Goal: Transaction & Acquisition: Purchase product/service

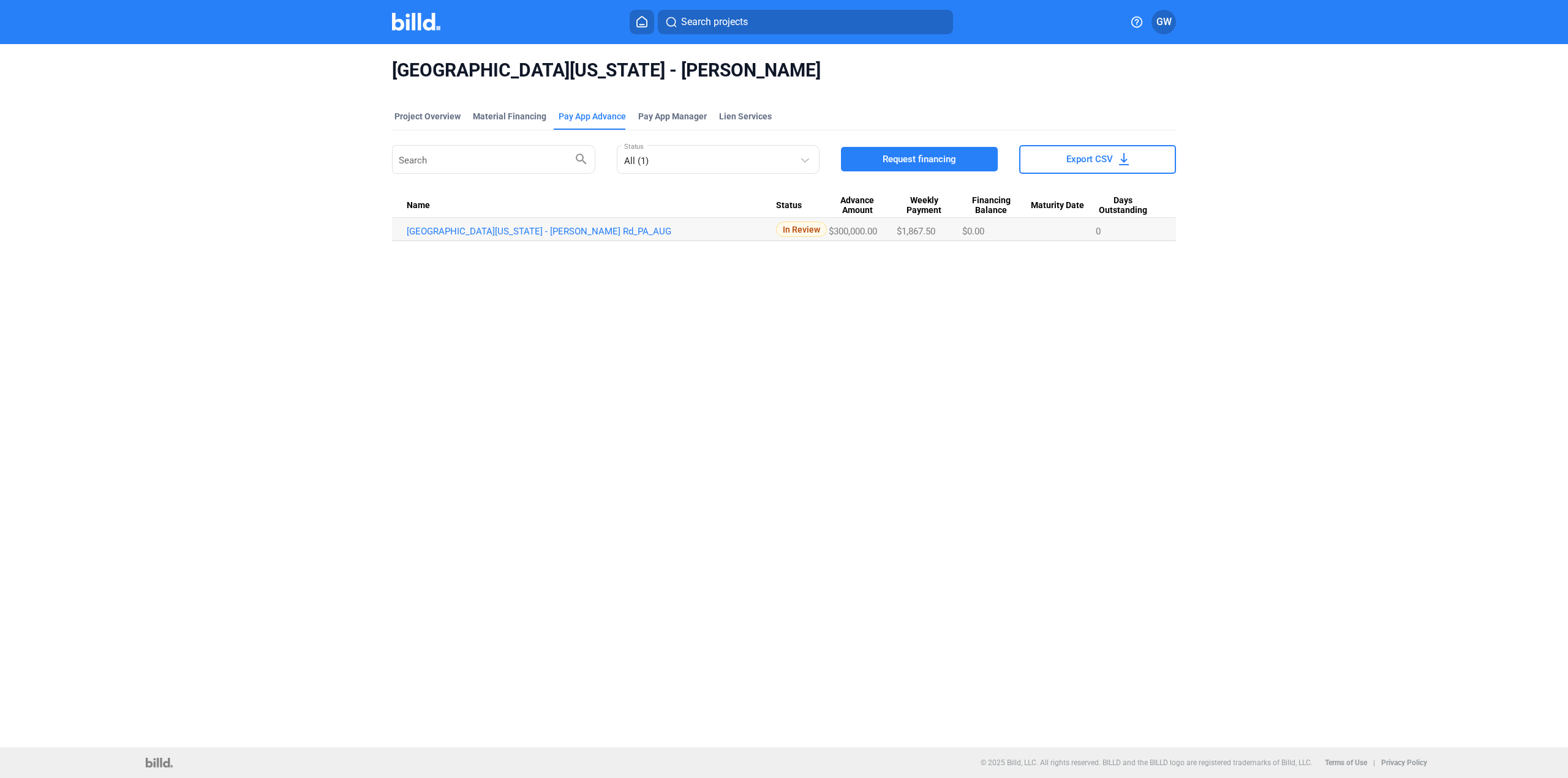
click at [426, 32] on div "Search projects GW" at bounding box center [783, 22] width 995 height 25
click at [419, 24] on img at bounding box center [415, 22] width 49 height 18
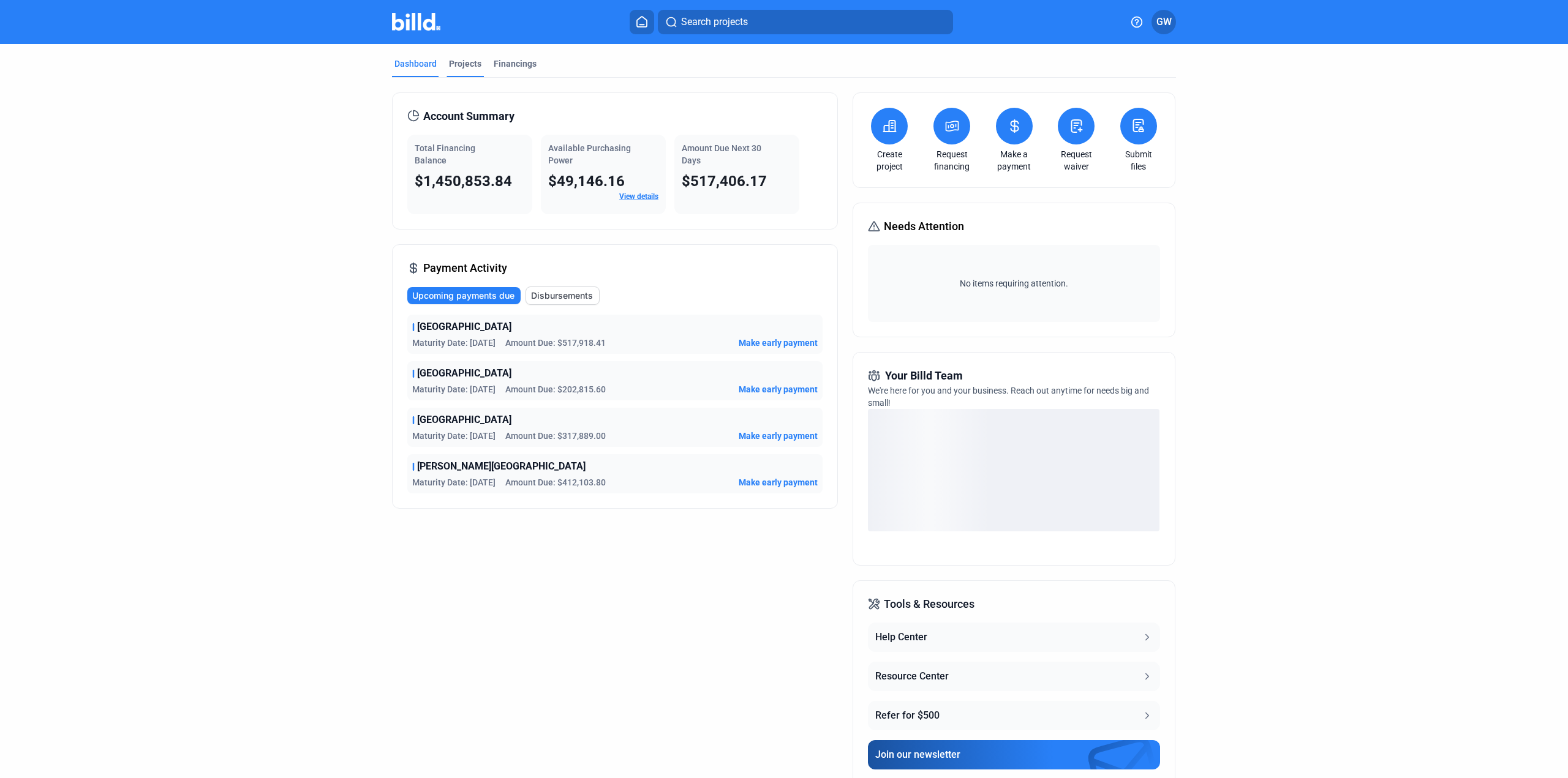
click at [457, 68] on div "Projects" at bounding box center [465, 63] width 32 height 12
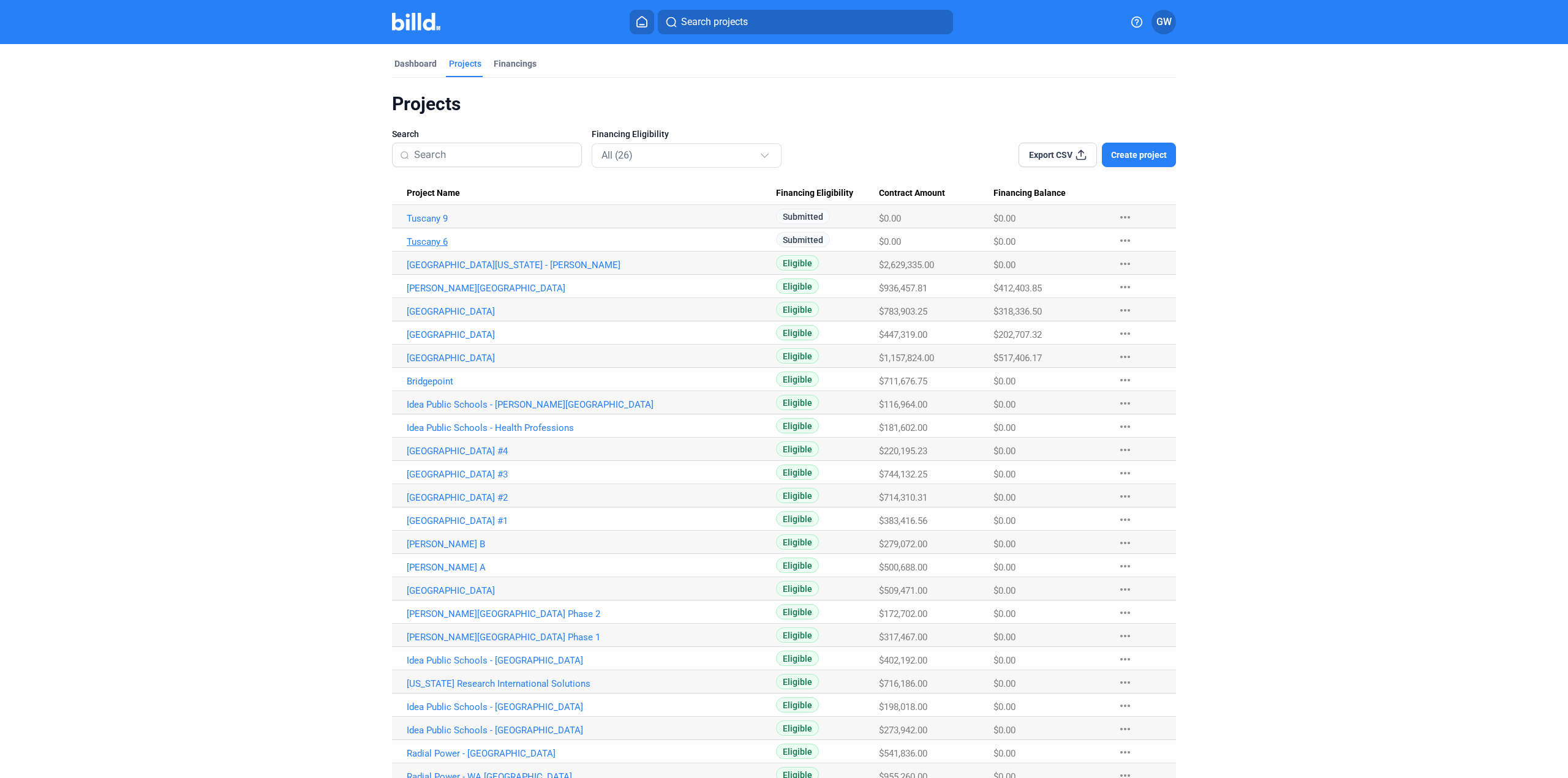
click at [418, 224] on link "Tuscany 6" at bounding box center [591, 218] width 369 height 11
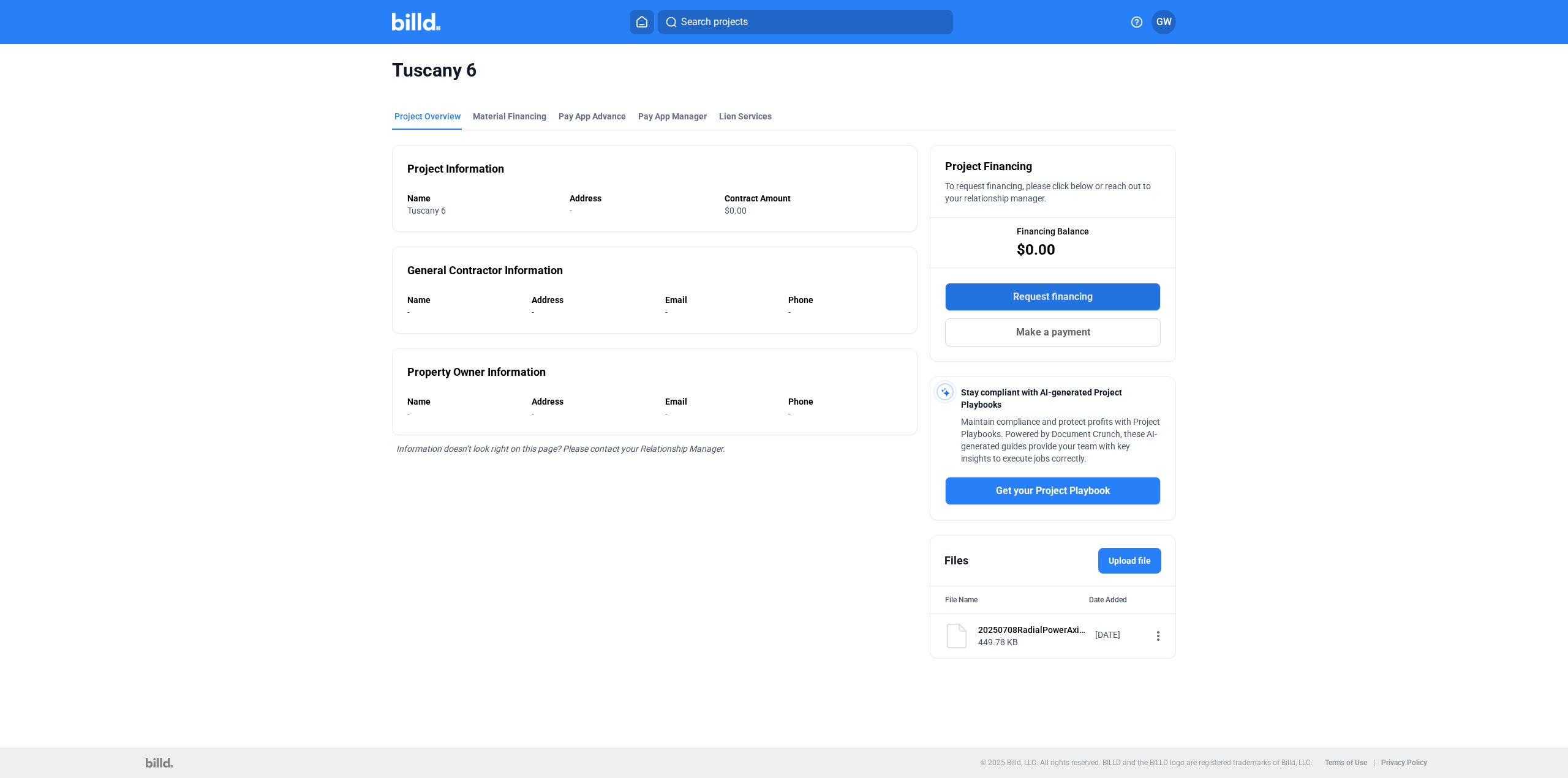
click at [981, 291] on button "Request financing" at bounding box center [1053, 297] width 216 height 28
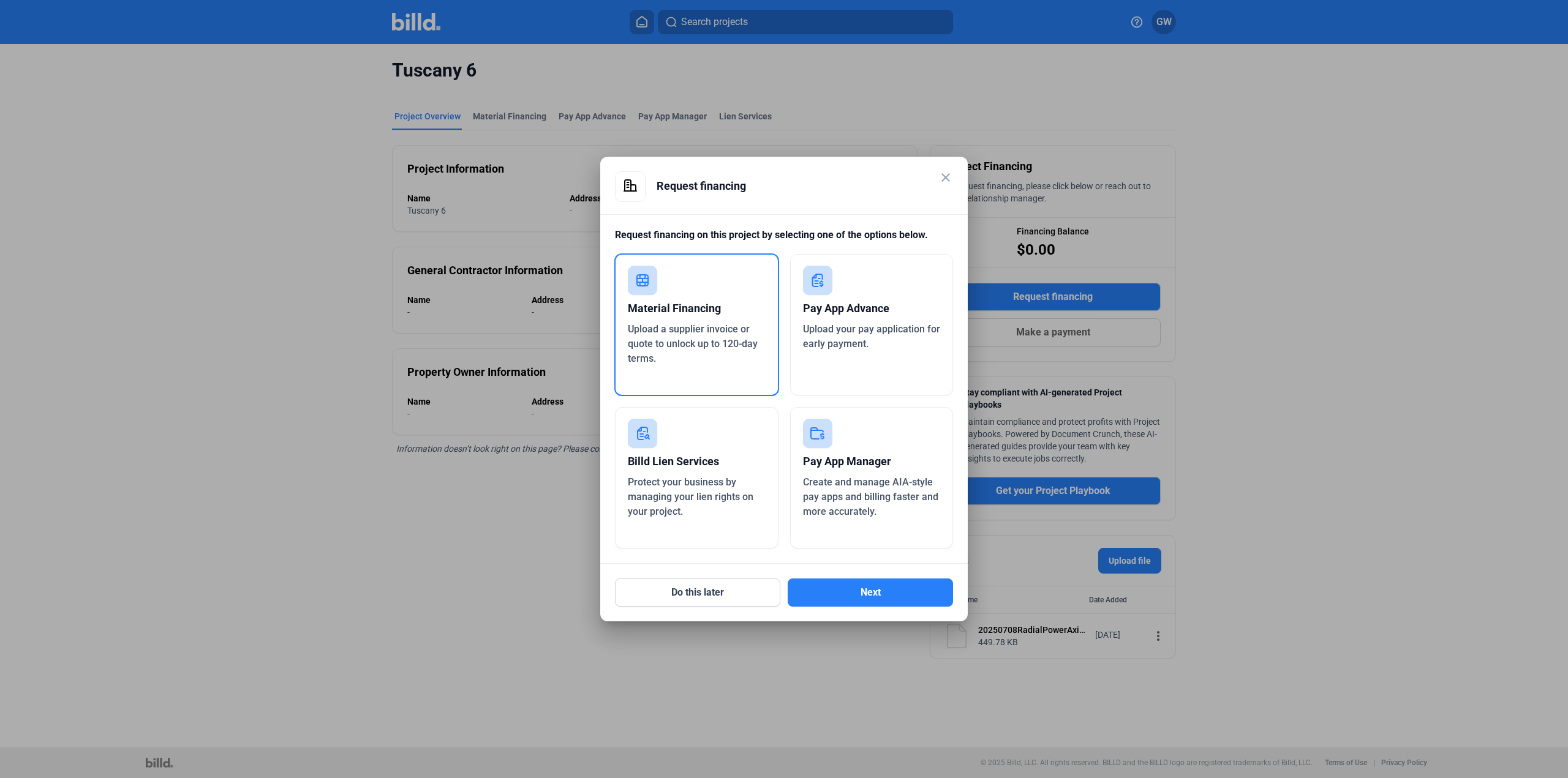
click at [856, 327] on span "Upload your pay application for early payment." at bounding box center [871, 336] width 137 height 26
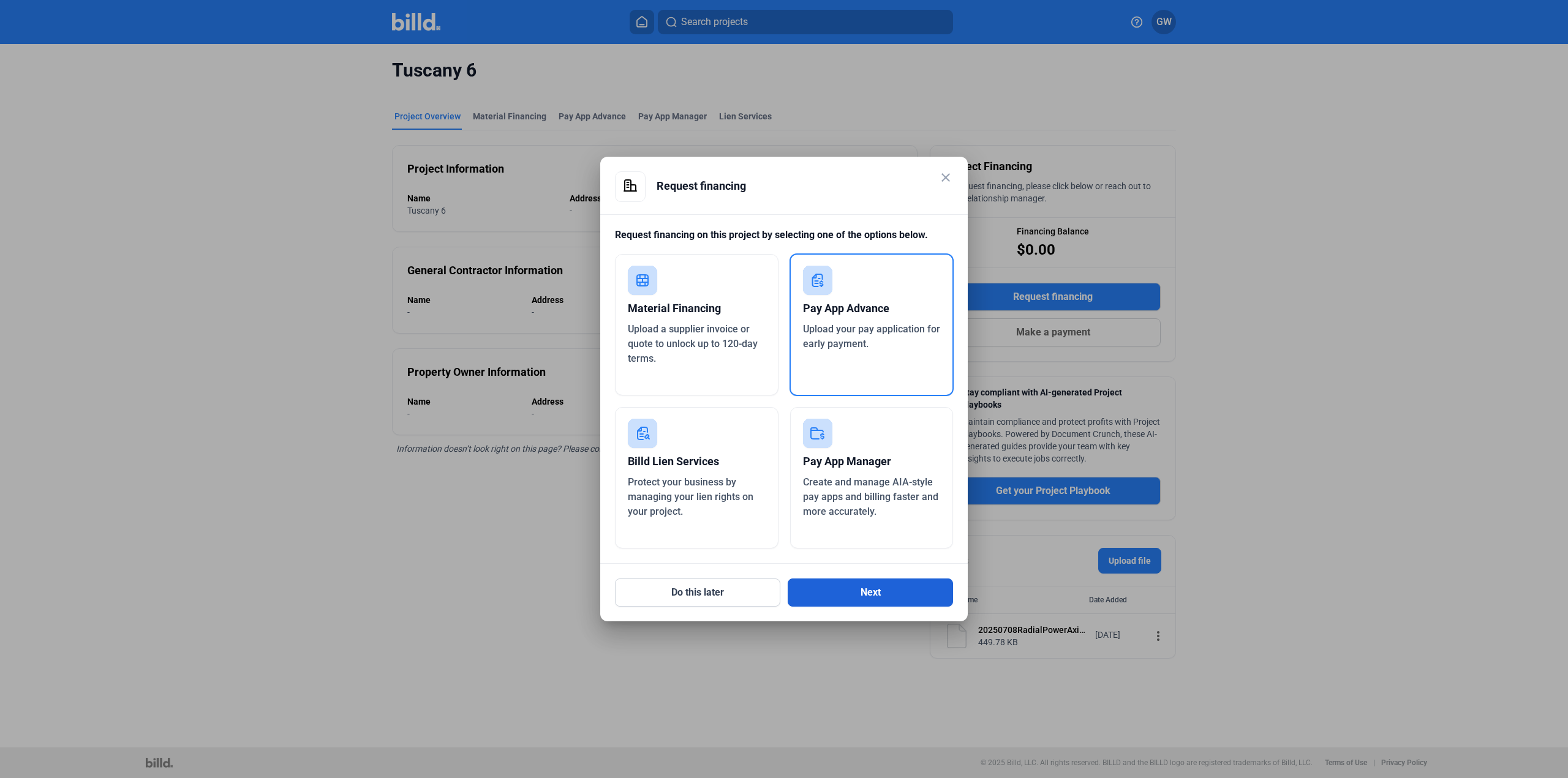
click at [870, 586] on button "Next" at bounding box center [870, 592] width 165 height 28
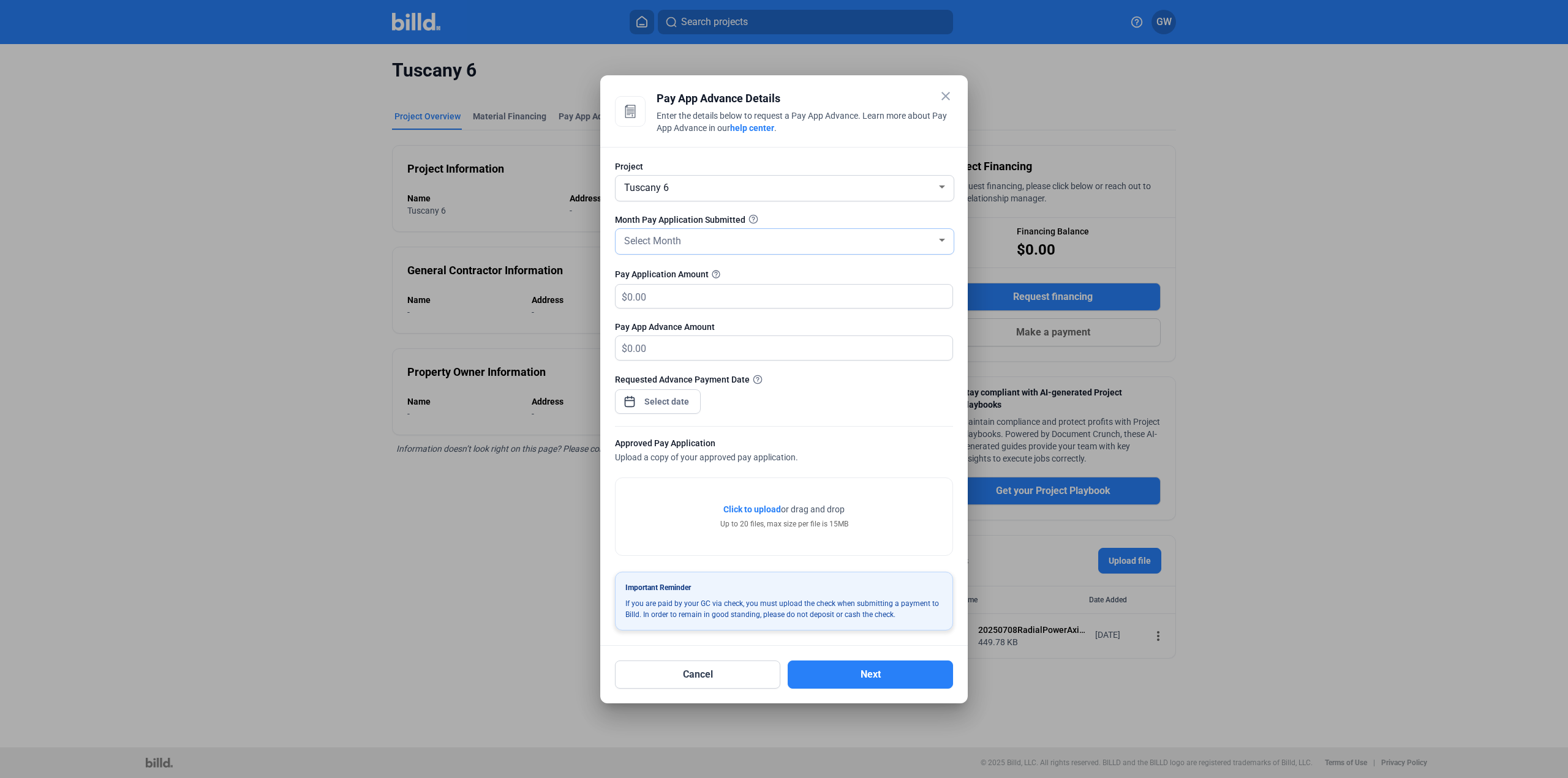
click at [936, 247] on div "Select Month" at bounding box center [785, 240] width 326 height 16
click at [851, 294] on span "AUG" at bounding box center [785, 287] width 326 height 22
click at [788, 303] on input "text" at bounding box center [789, 296] width 325 height 24
type input "187,362"
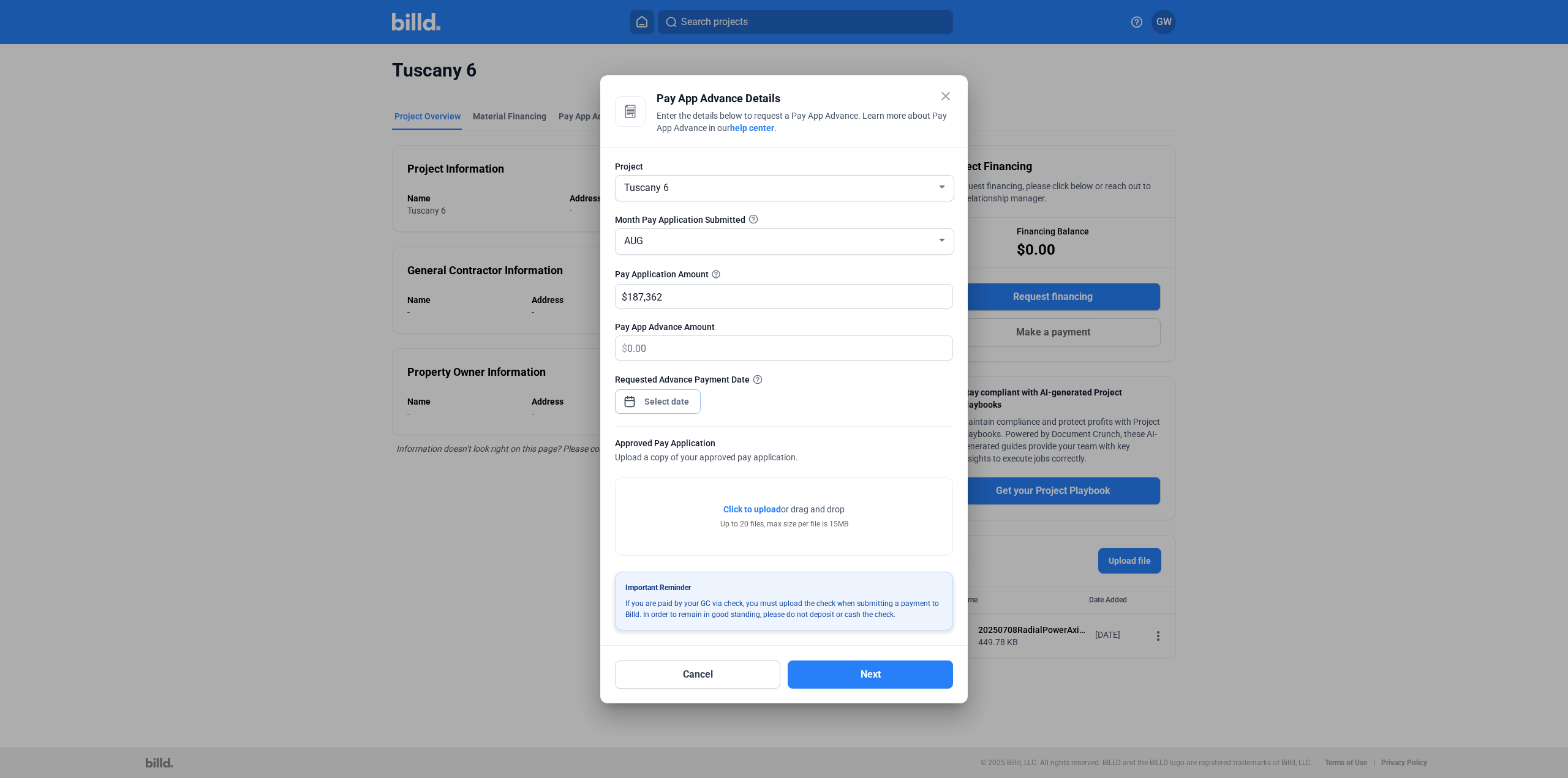
click at [684, 402] on div "close Pay App Advance Details Enter the details below to request a Pay App Adva…" at bounding box center [784, 389] width 1568 height 778
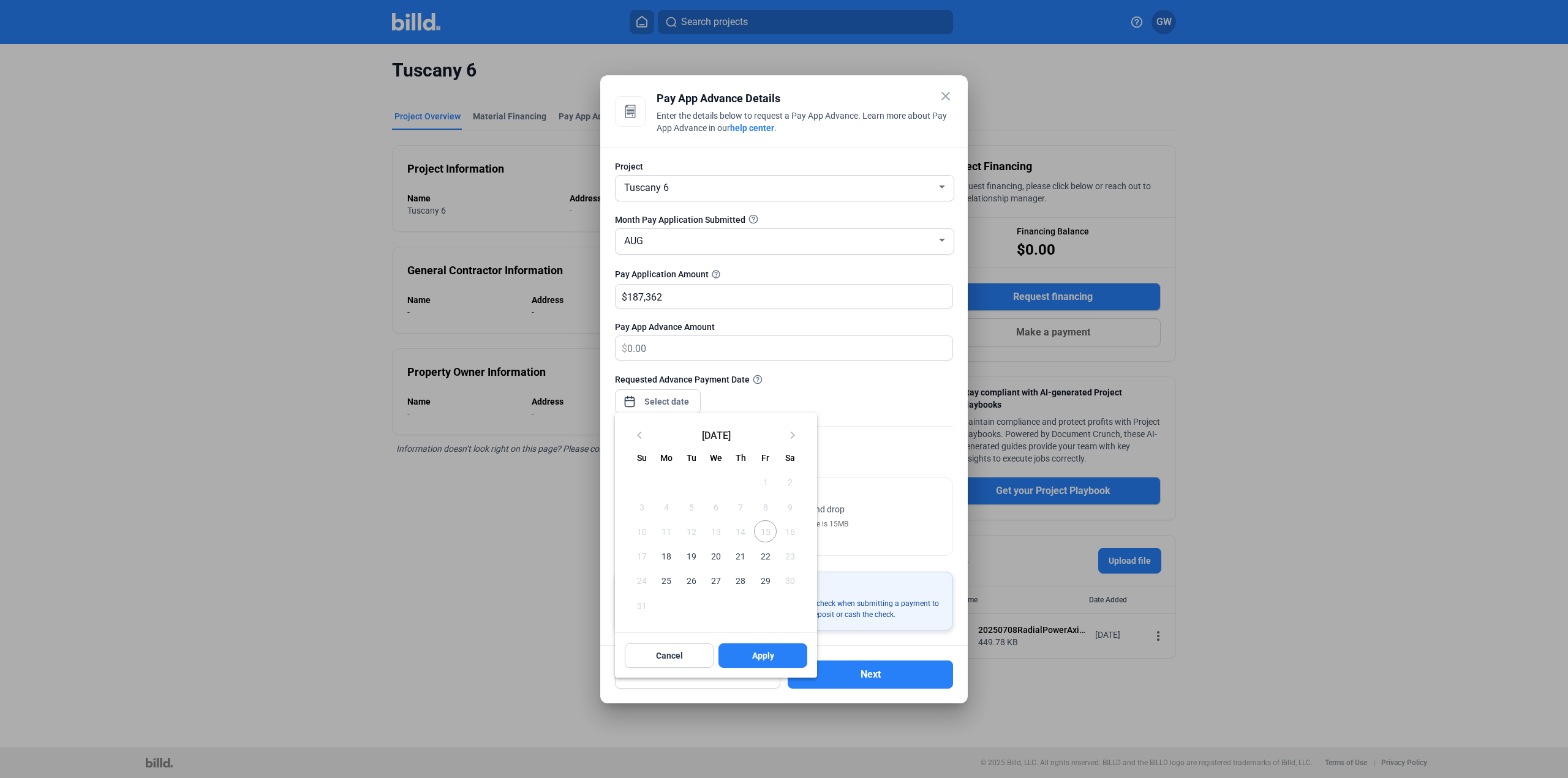
click at [763, 534] on span "15" at bounding box center [764, 531] width 22 height 22
click at [672, 559] on span "18" at bounding box center [666, 556] width 22 height 22
click at [774, 660] on button "Apply" at bounding box center [763, 655] width 89 height 25
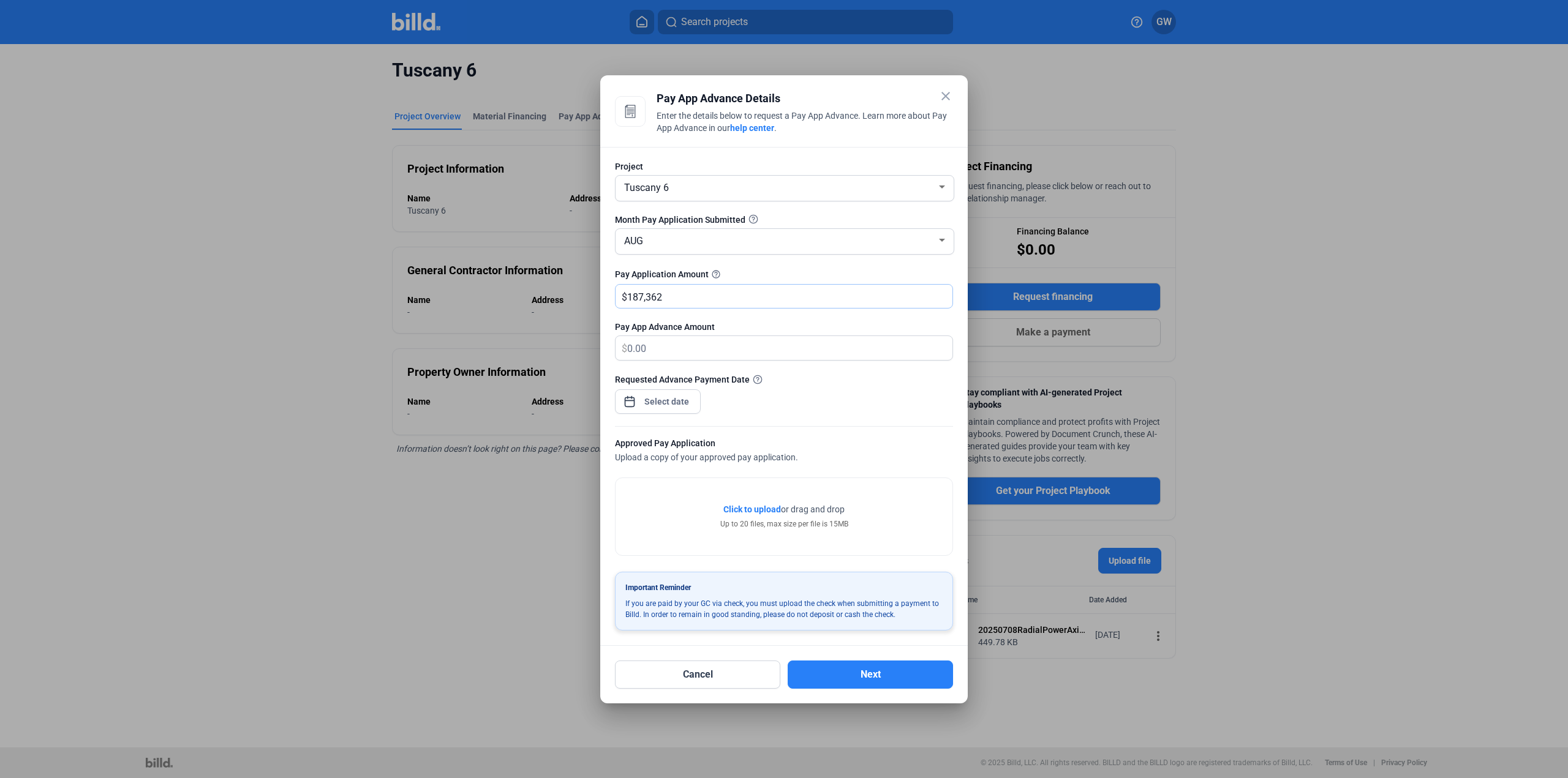
click at [850, 299] on input "187,362" at bounding box center [789, 296] width 325 height 24
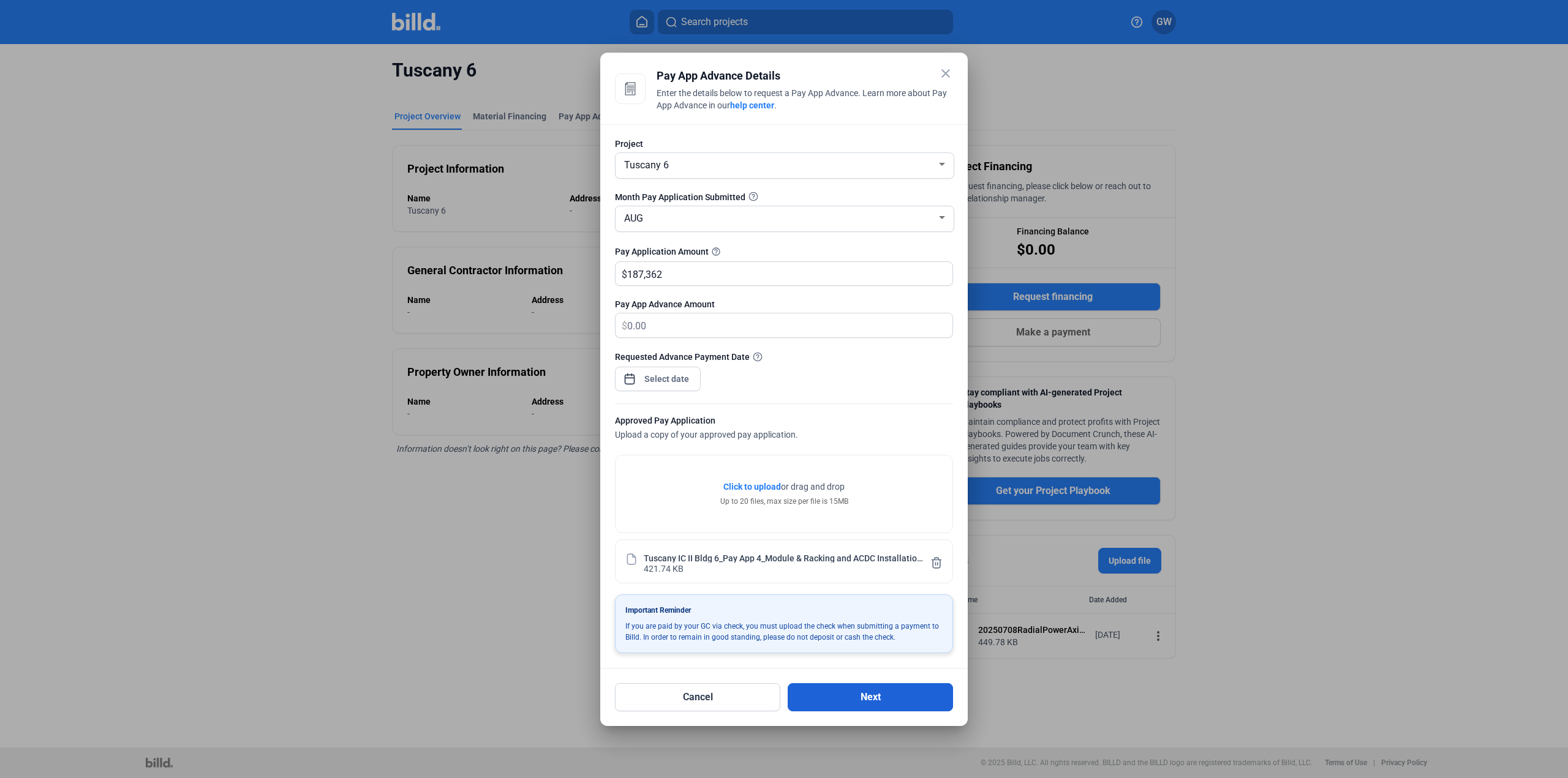
click at [860, 691] on button "Next" at bounding box center [870, 697] width 165 height 28
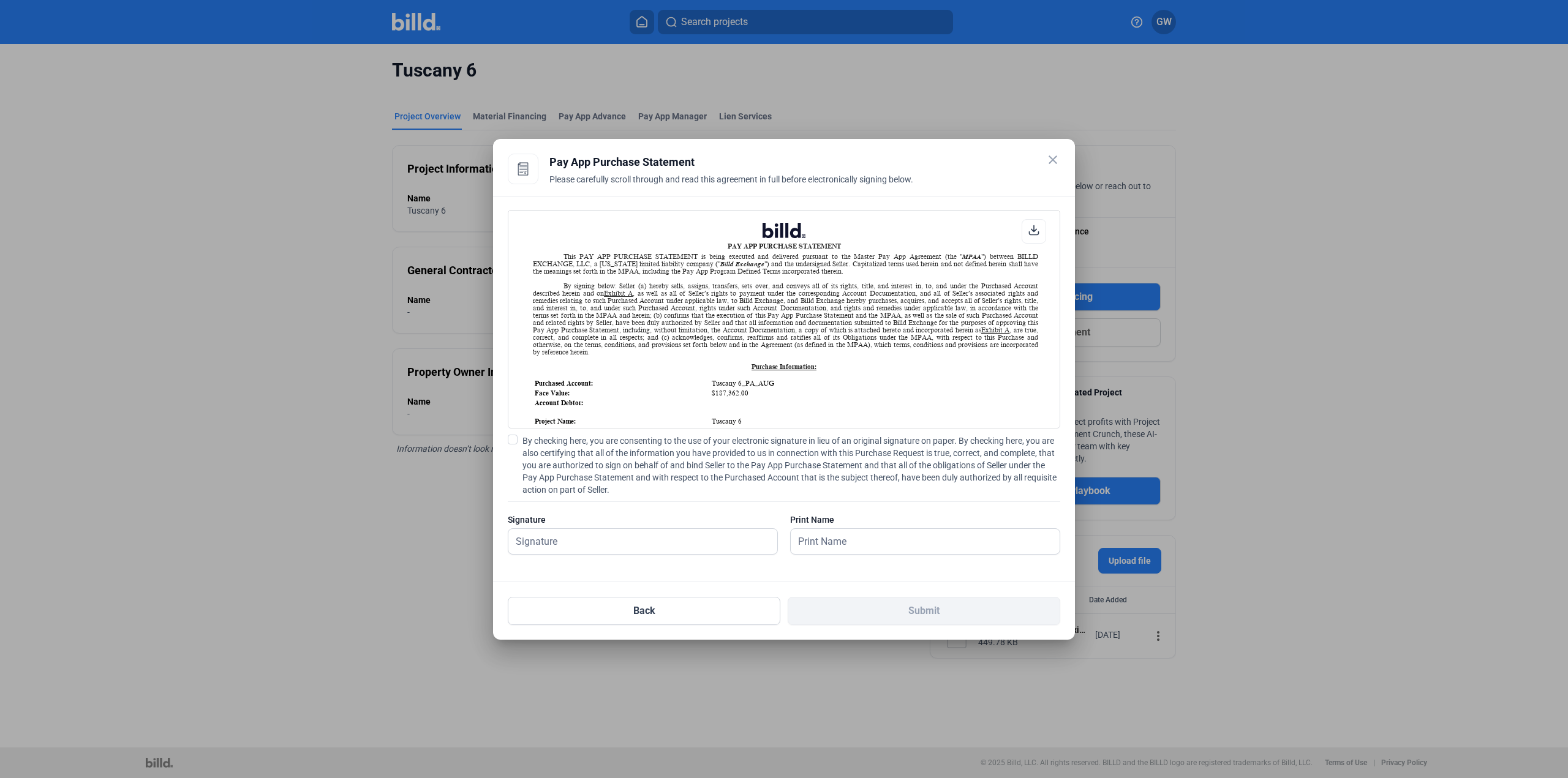
scroll to position [1, 0]
click at [536, 439] on span "By checking here, you are consenting to the use of your electronic signature in…" at bounding box center [791, 465] width 538 height 61
click at [0, 0] on input "By checking here, you are consenting to the use of your electronic signature in…" at bounding box center [0, 0] width 0 height 0
click at [562, 543] on input "text" at bounding box center [636, 541] width 255 height 25
type input "[PERSON_NAME]"
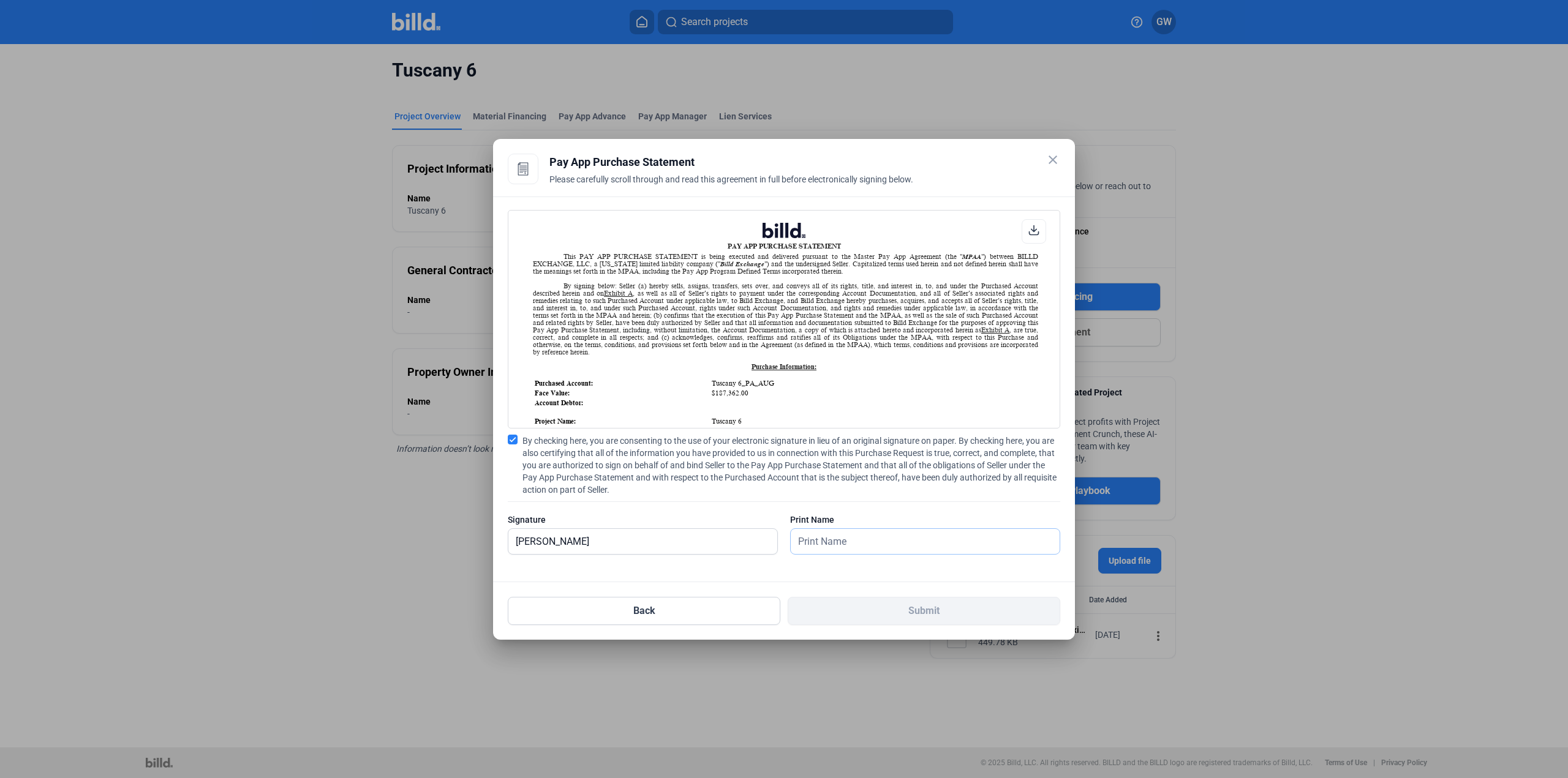
click at [842, 550] on input "text" at bounding box center [918, 541] width 255 height 25
type input "[PERSON_NAME]"
click at [866, 619] on button "Submit" at bounding box center [923, 611] width 272 height 28
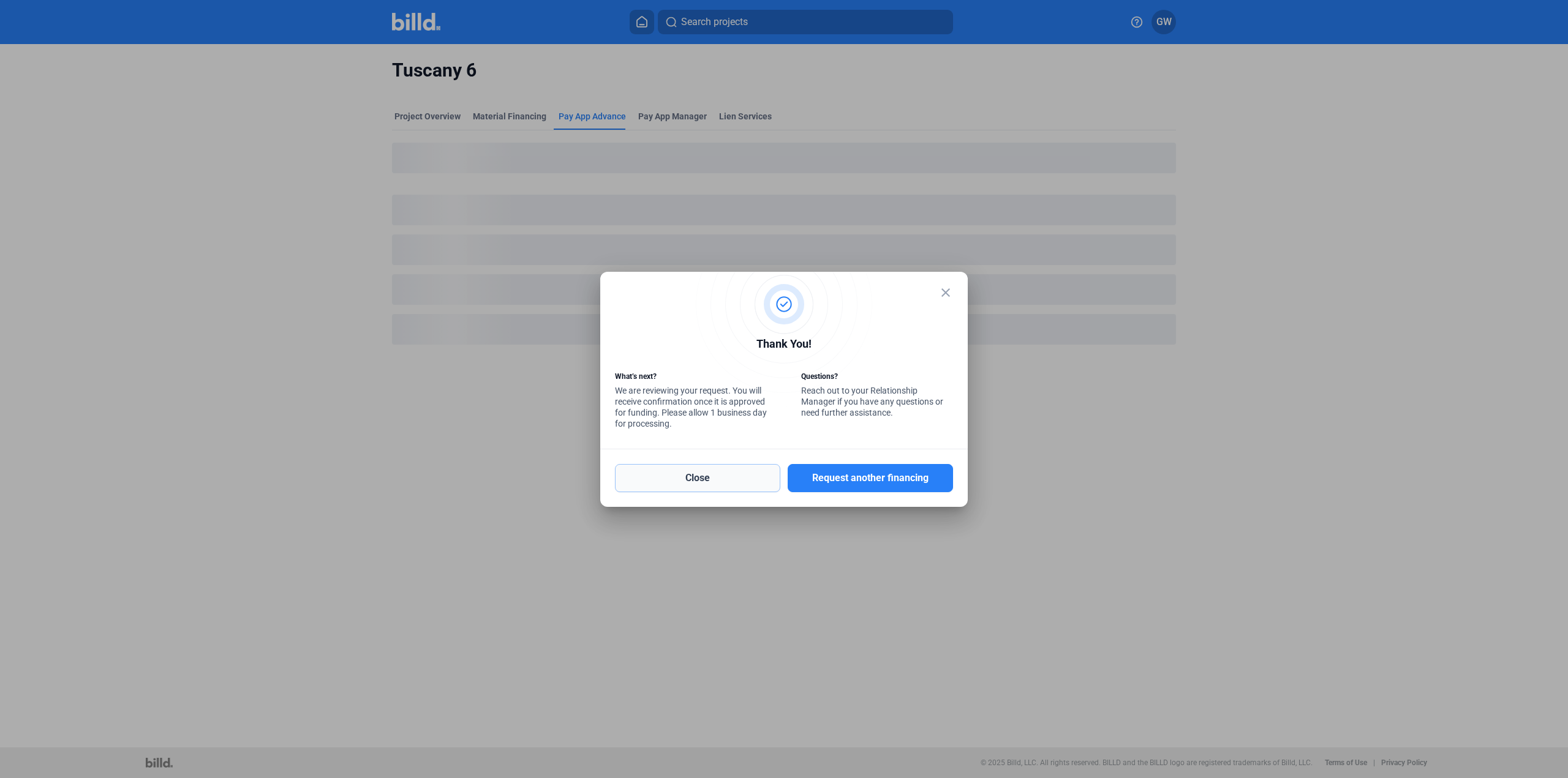
click at [717, 476] on button "Close" at bounding box center [697, 478] width 165 height 28
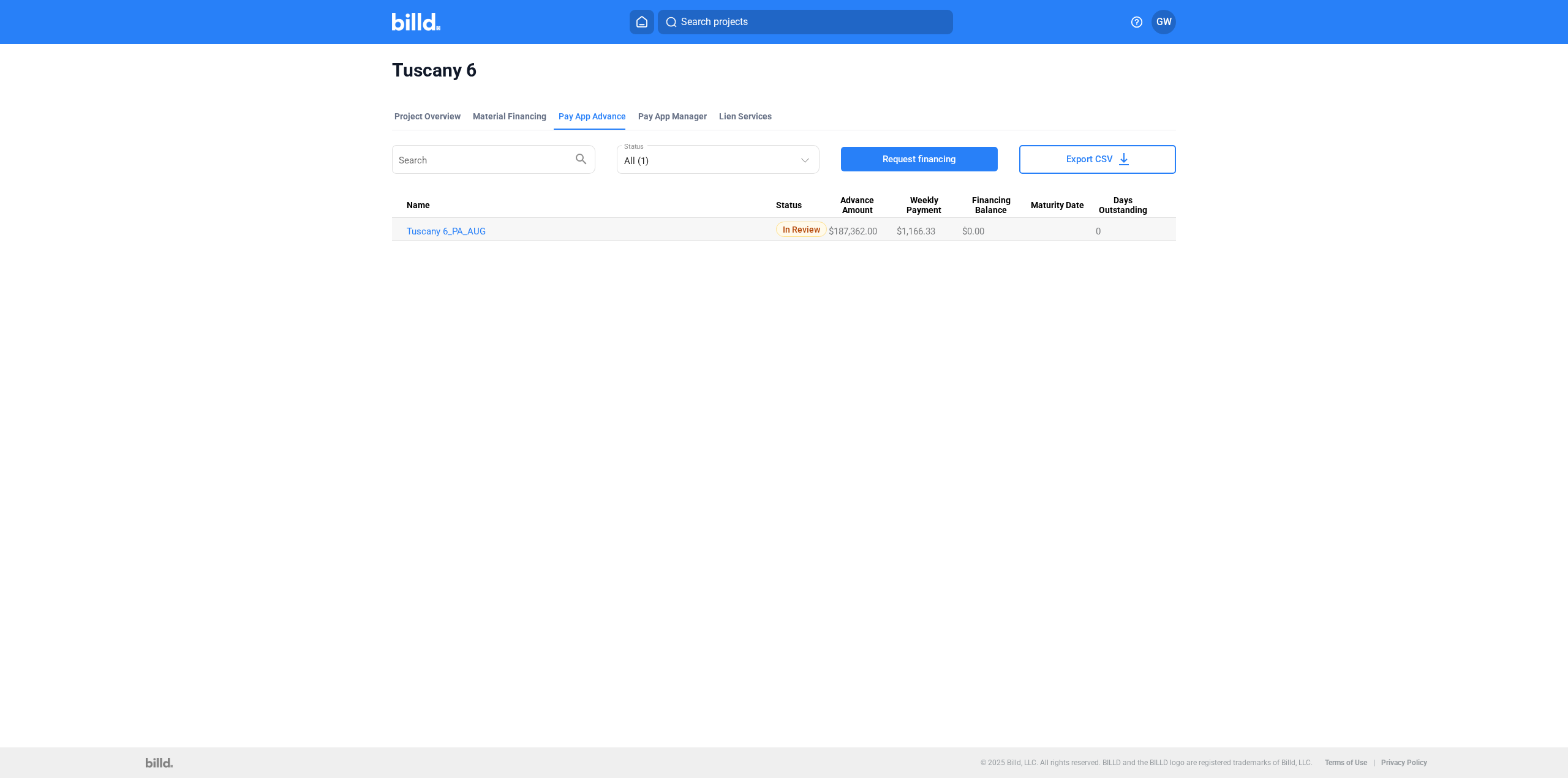
click at [423, 29] on img at bounding box center [415, 22] width 49 height 18
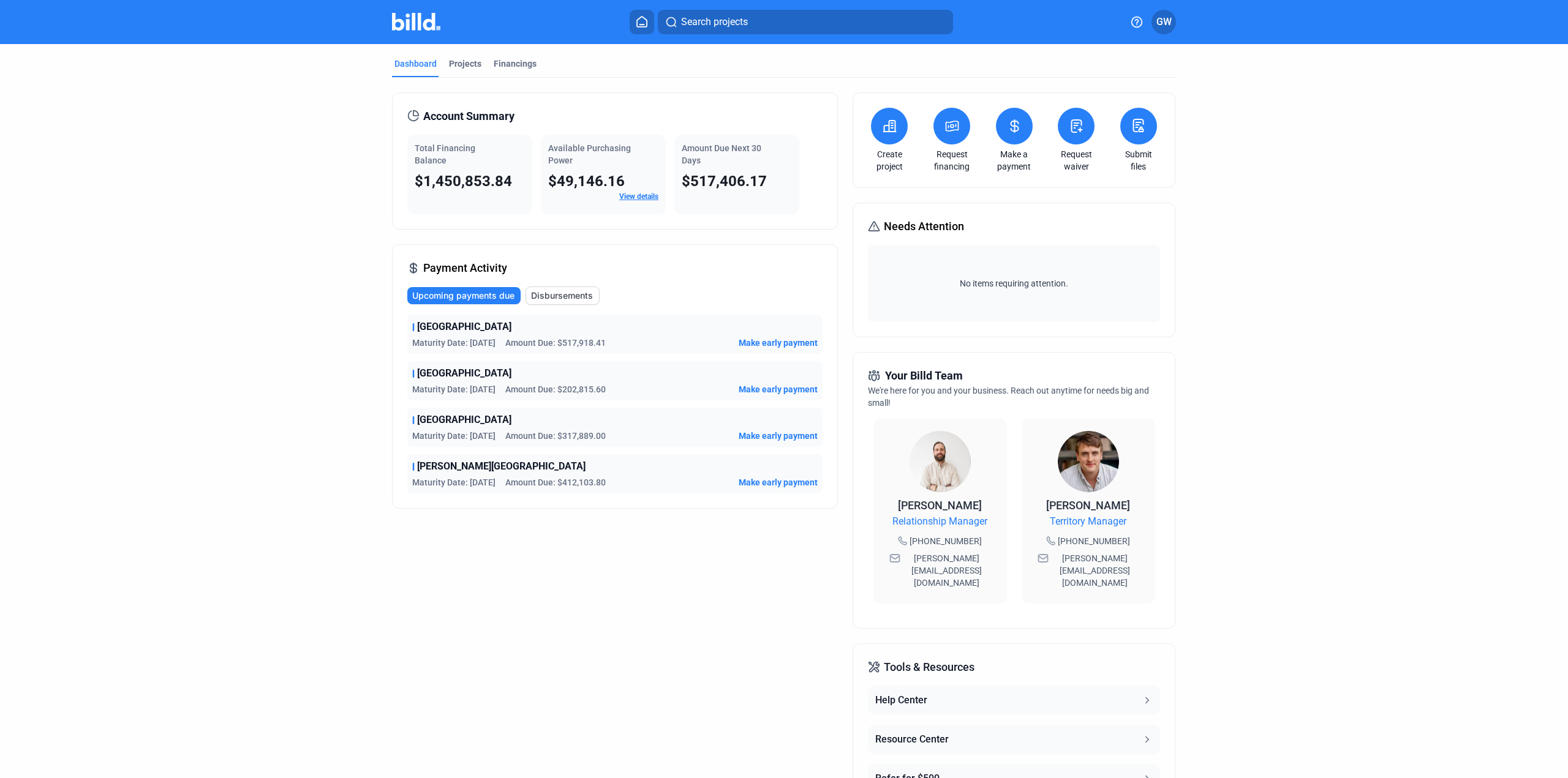
click at [428, 30] on div at bounding box center [429, 22] width 74 height 20
click at [466, 69] on div "Projects" at bounding box center [465, 63] width 32 height 12
